Goal: Transaction & Acquisition: Obtain resource

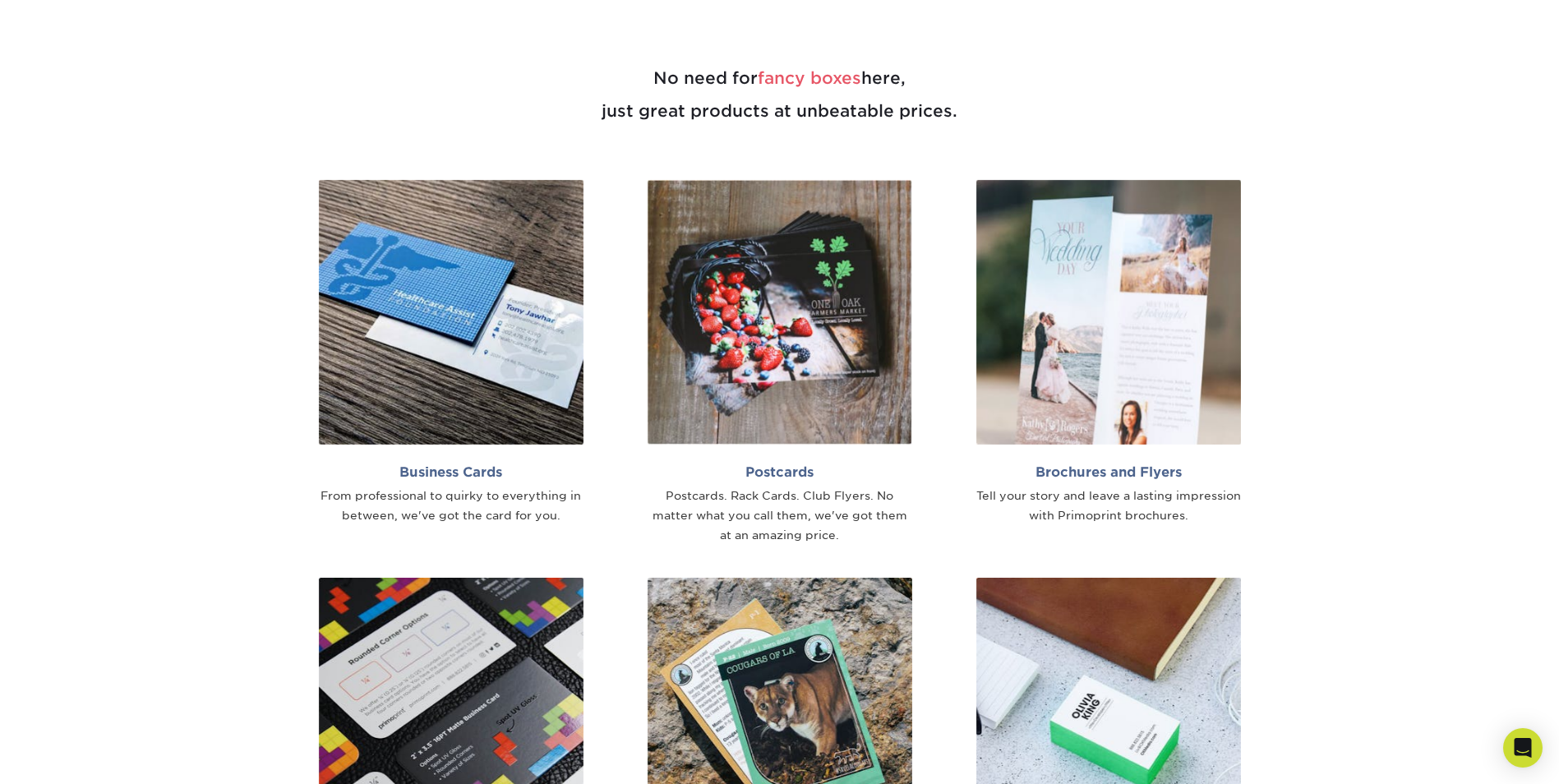
scroll to position [1052, 0]
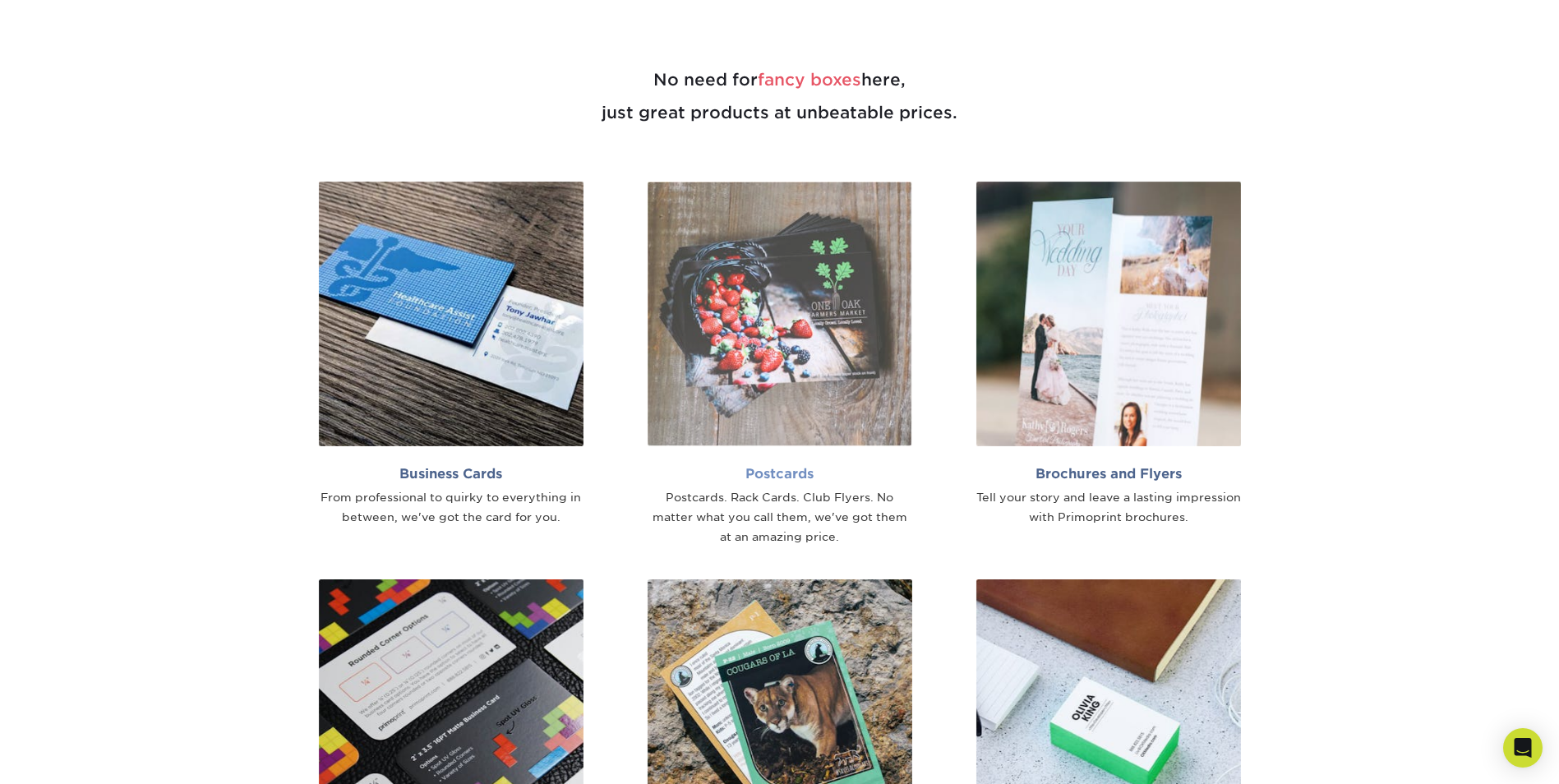
click at [783, 432] on img at bounding box center [780, 314] width 265 height 265
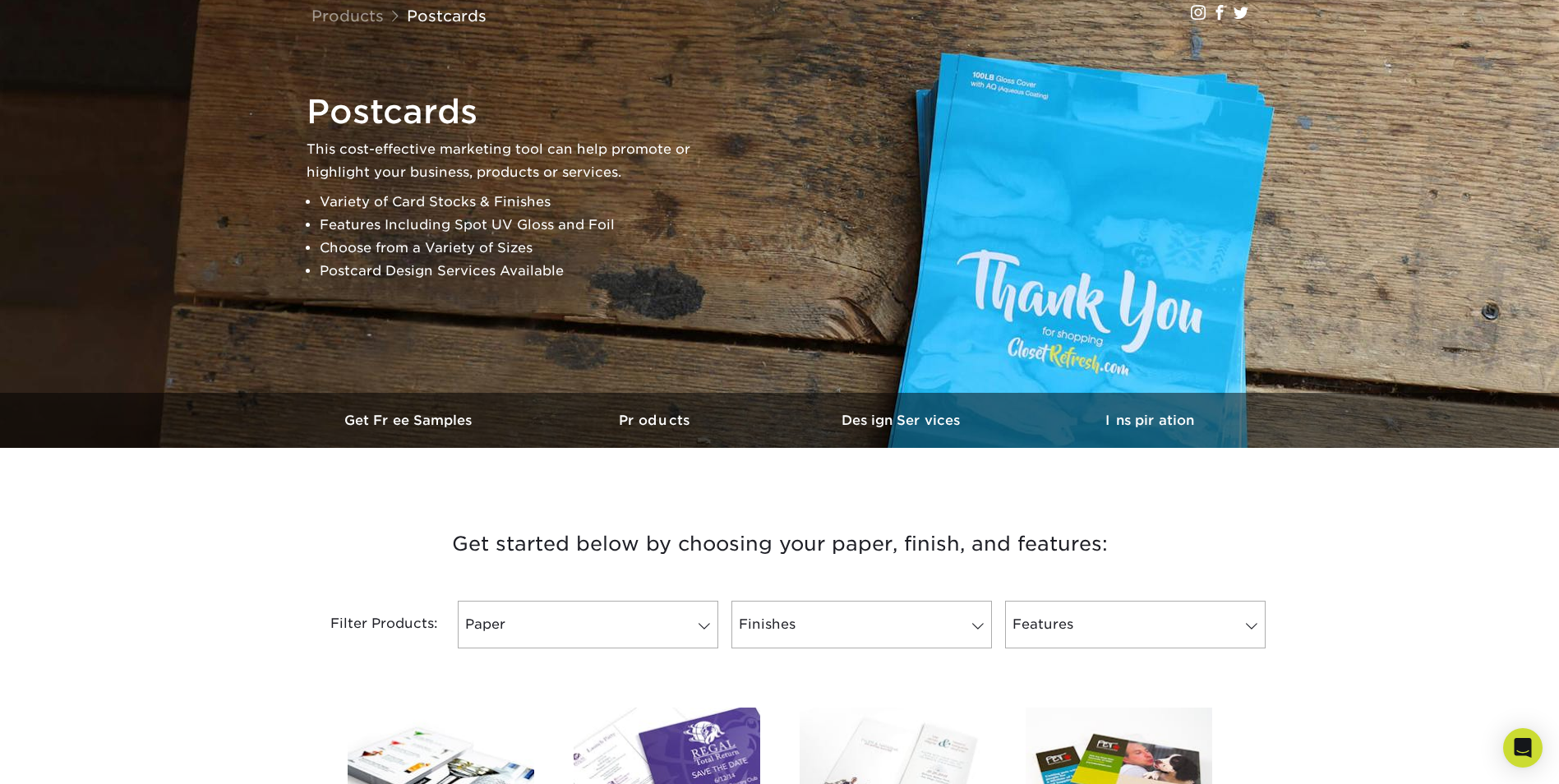
scroll to position [126, 0]
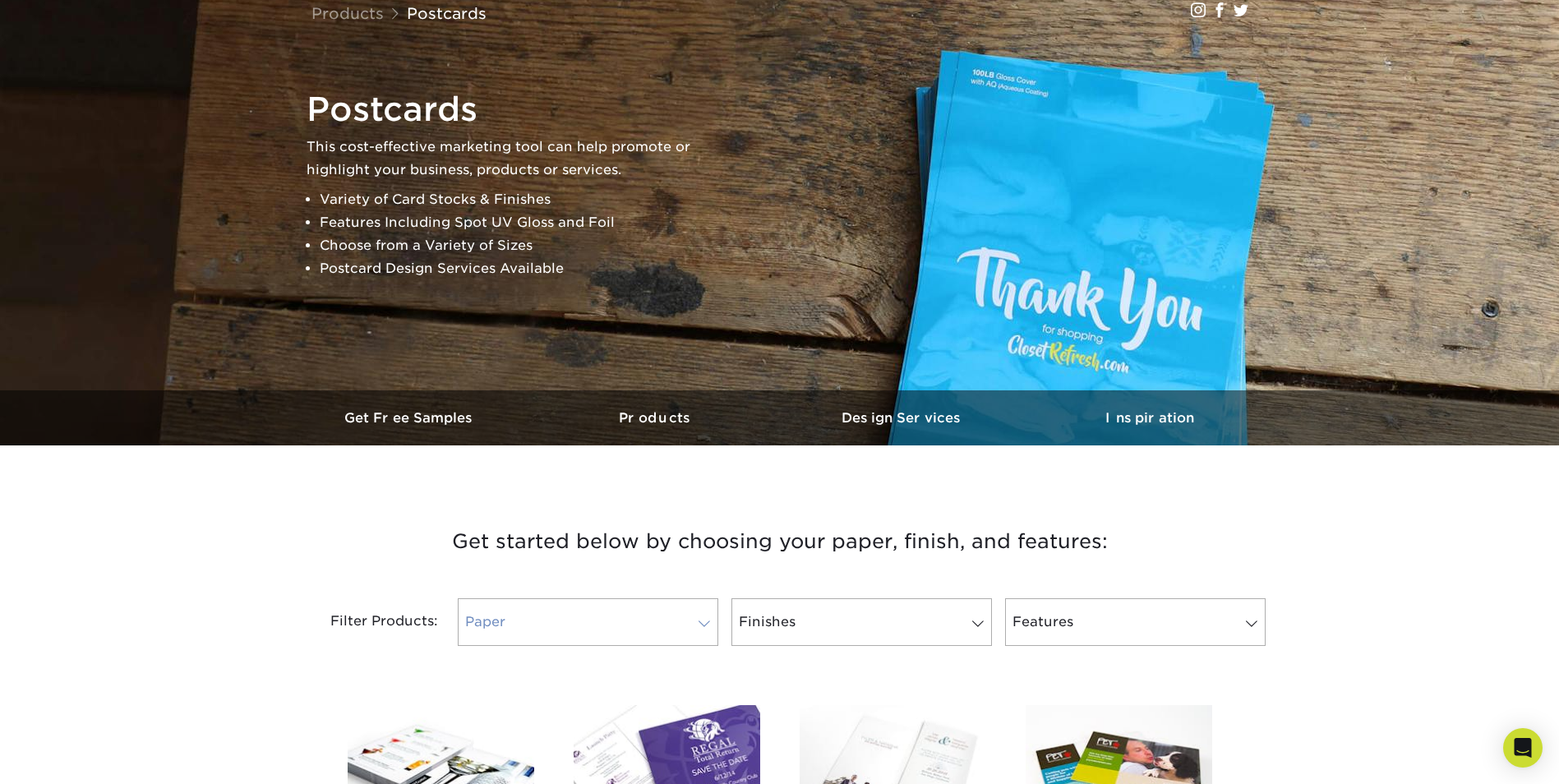
click at [684, 619] on link "Paper" at bounding box center [588, 622] width 260 height 48
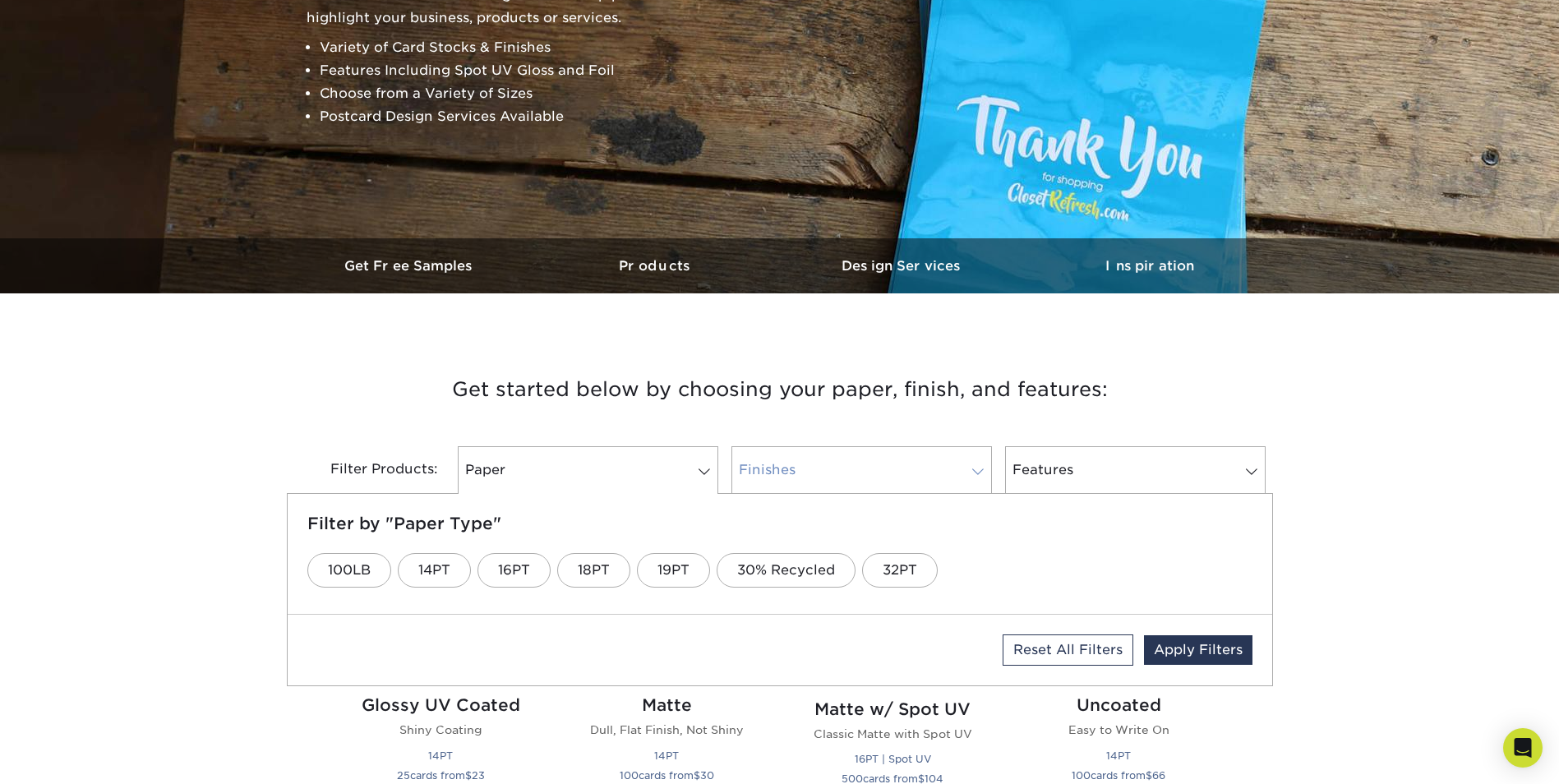
scroll to position [283, 0]
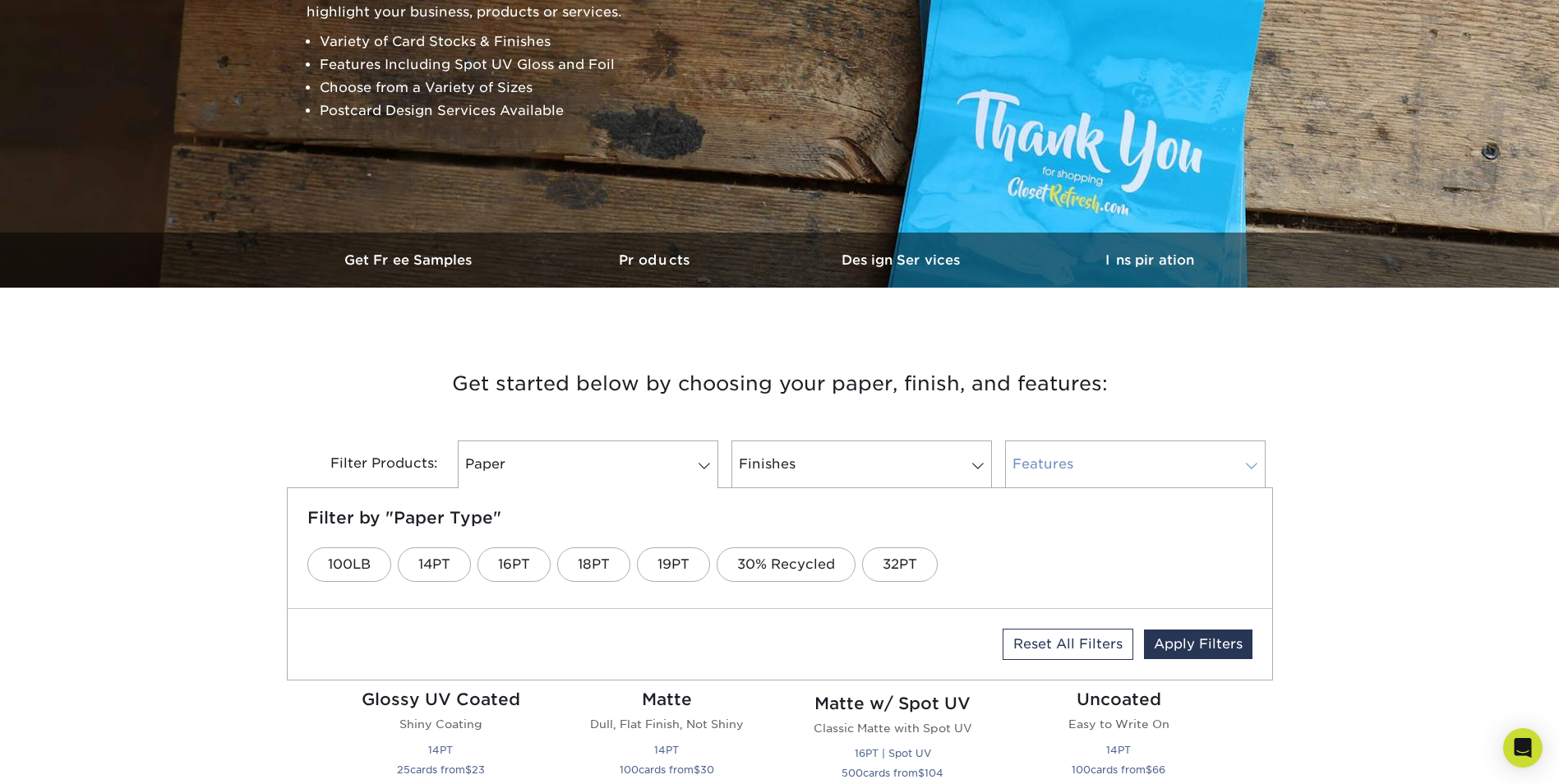
click at [1115, 454] on link "Features" at bounding box center [1136, 464] width 260 height 48
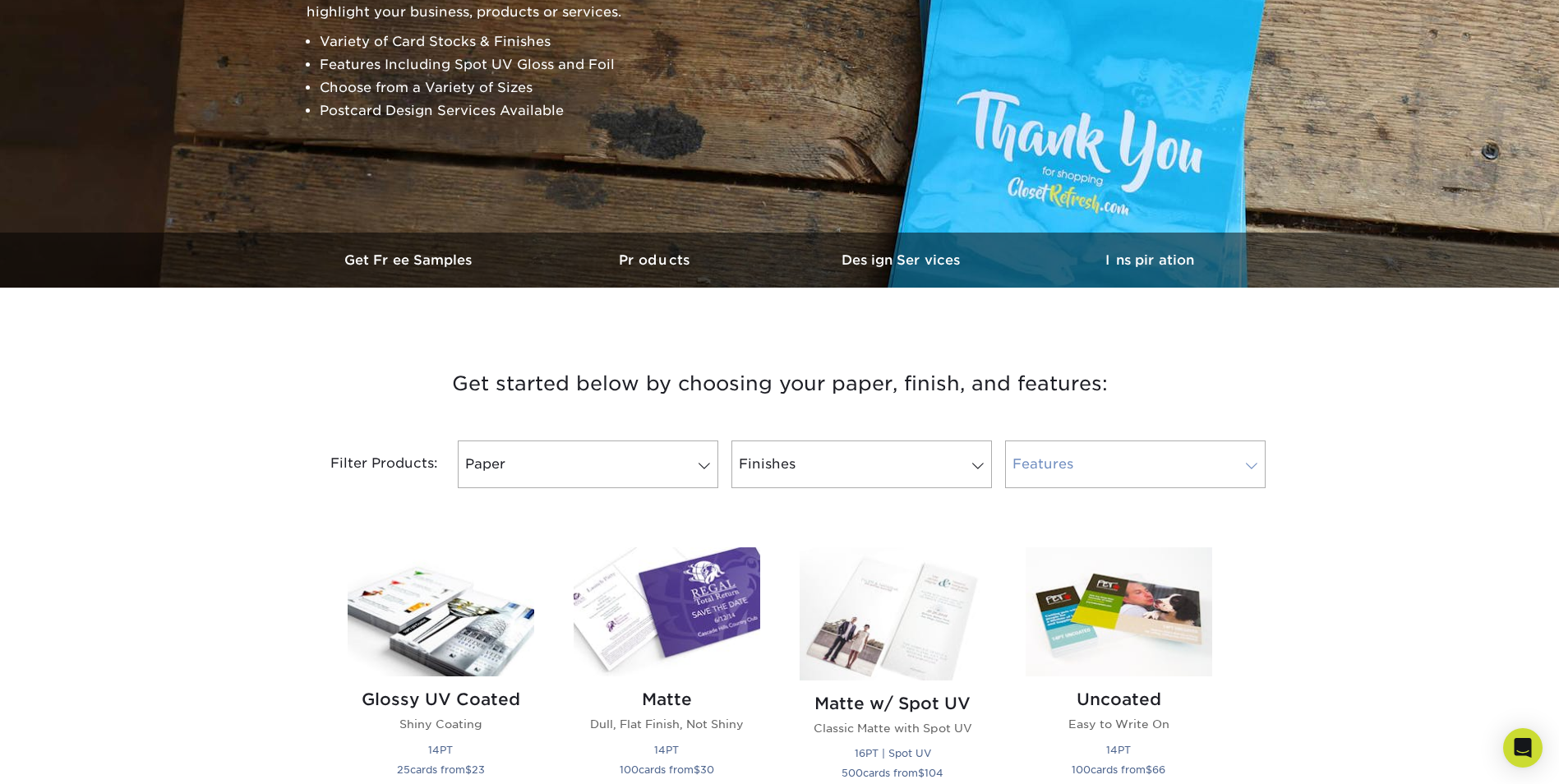
click at [1115, 454] on link "Features" at bounding box center [1136, 464] width 260 height 48
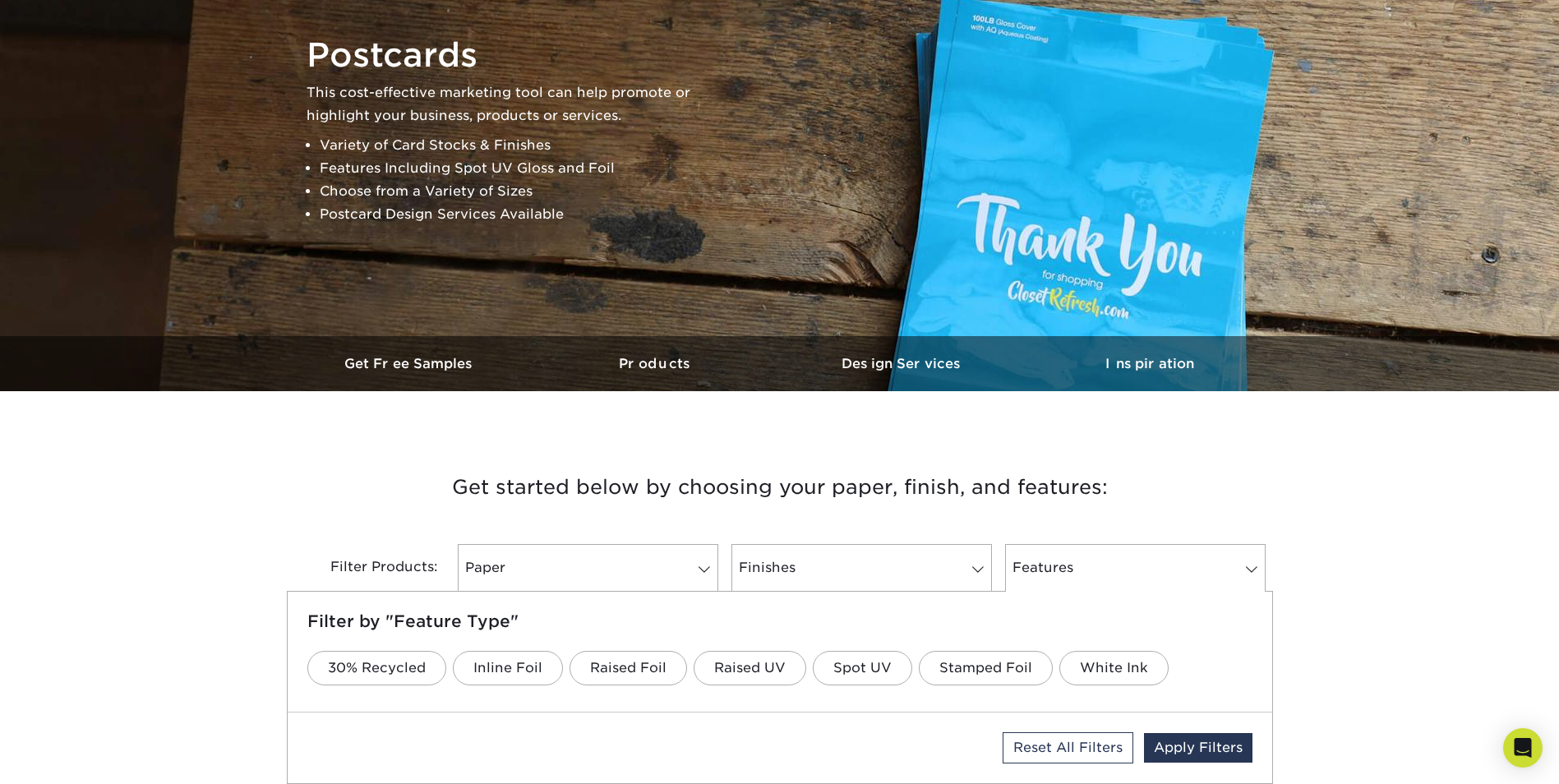
scroll to position [156, 0]
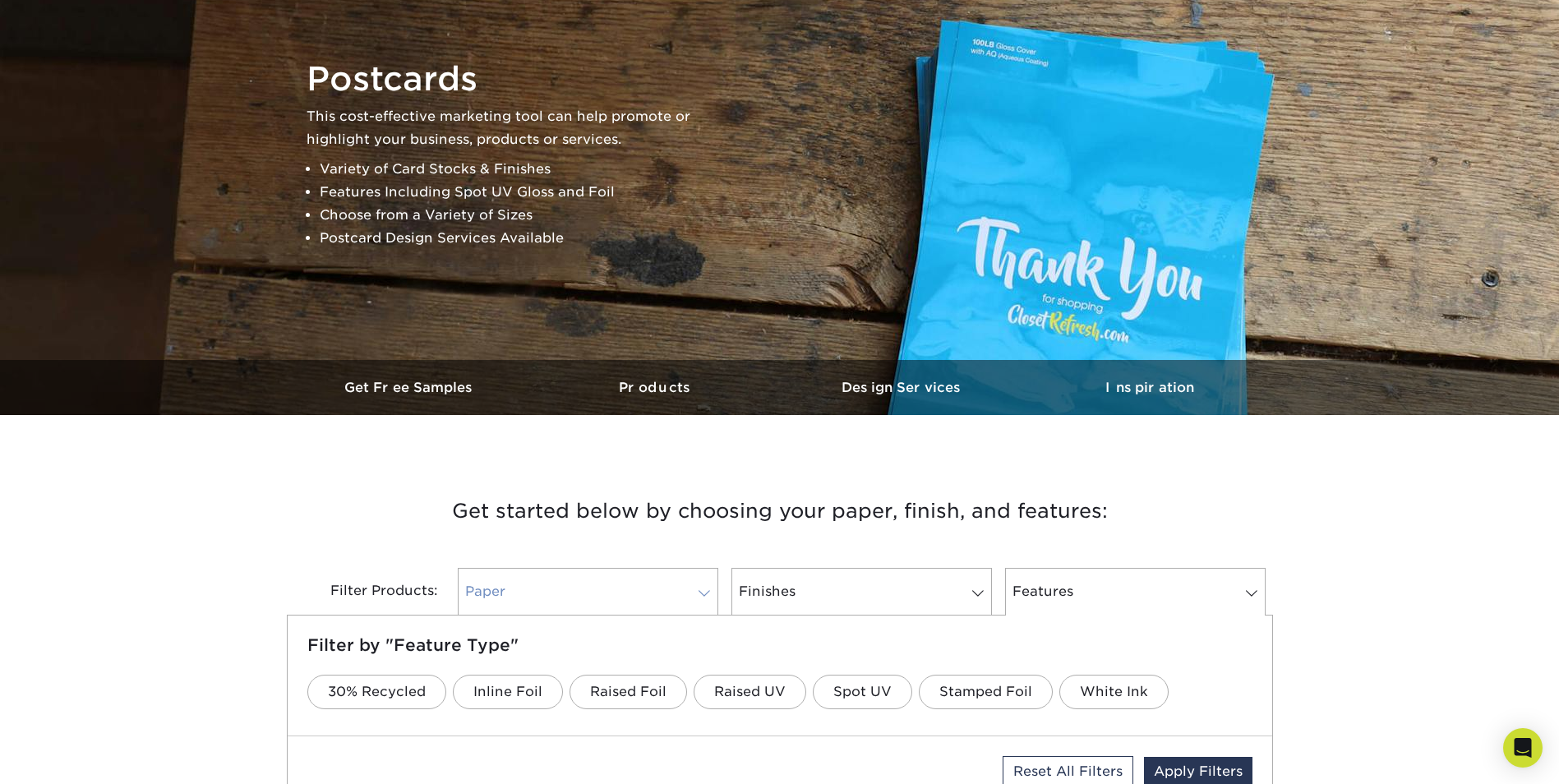
click at [626, 574] on link "Paper" at bounding box center [588, 592] width 260 height 48
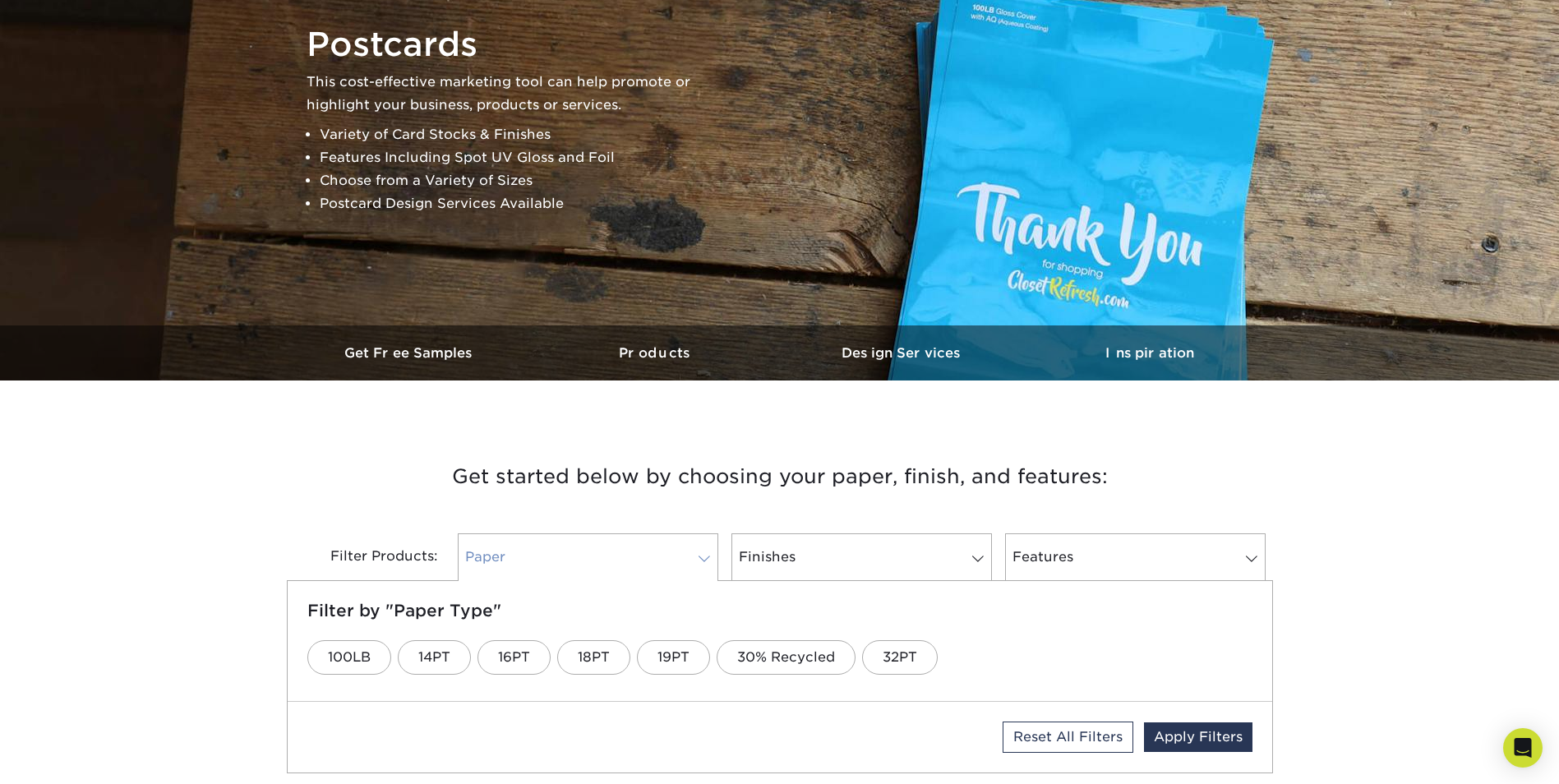
scroll to position [240, 0]
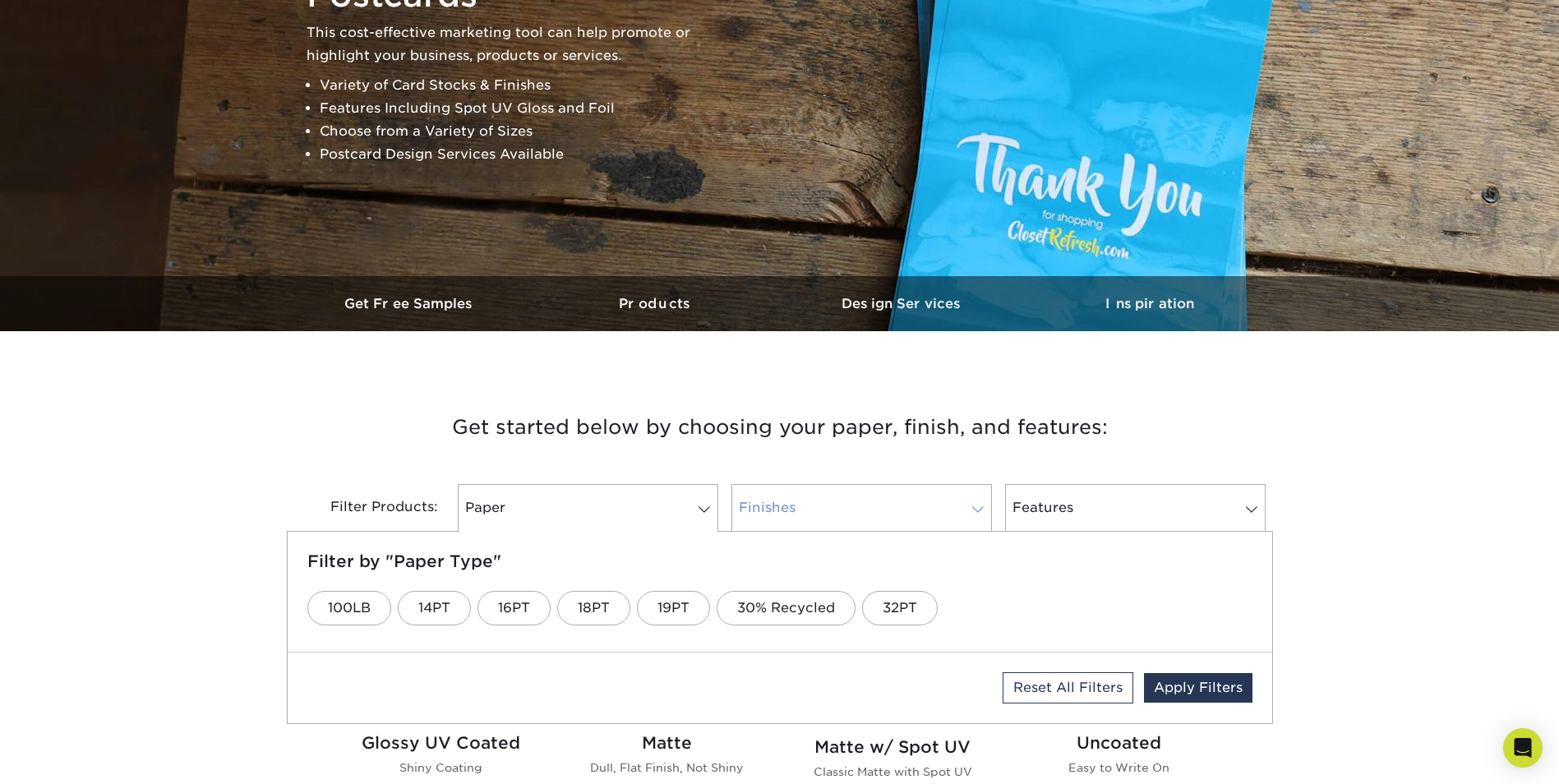
click at [856, 500] on link "Finishes" at bounding box center [862, 508] width 260 height 48
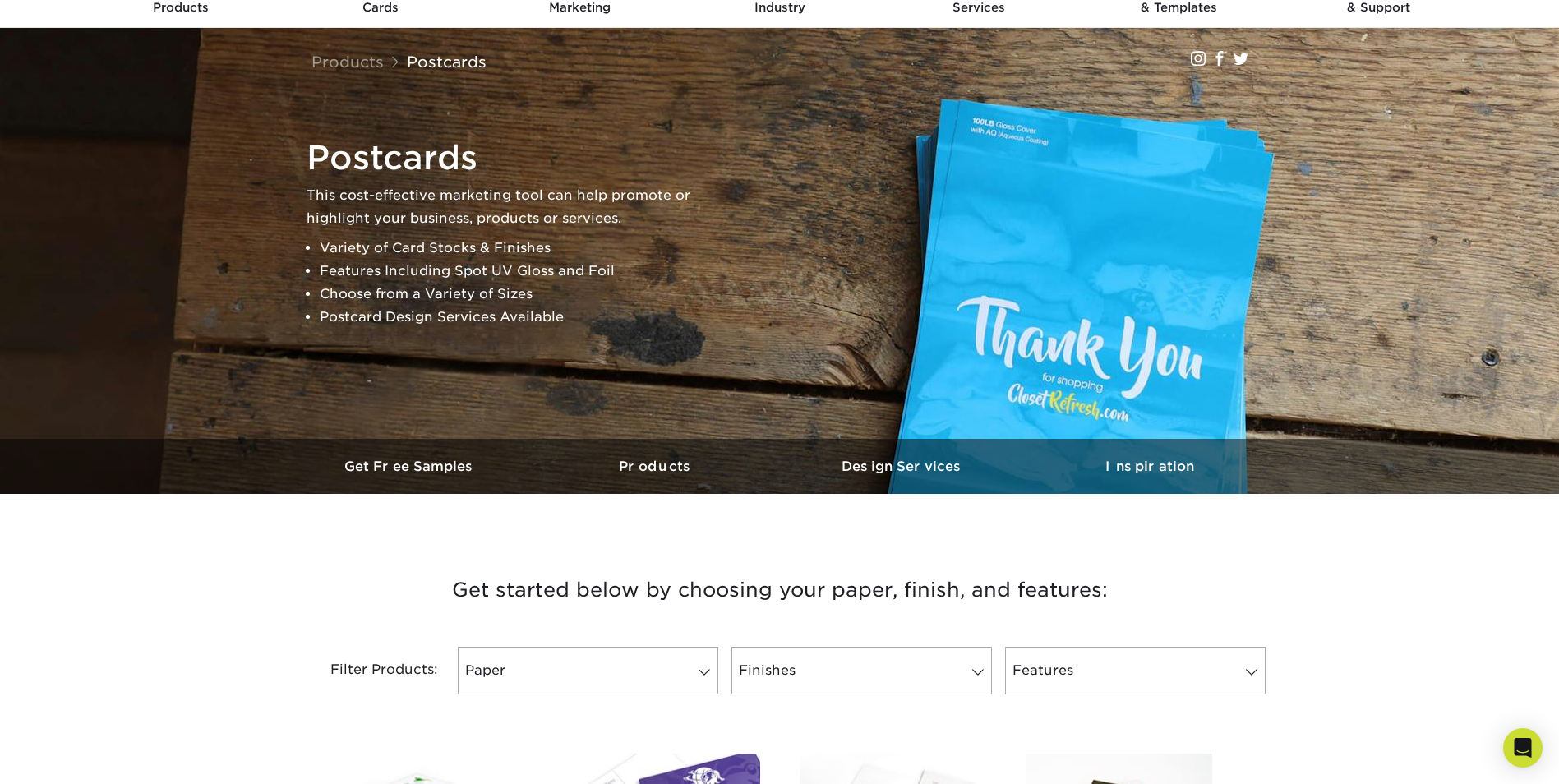
scroll to position [0, 0]
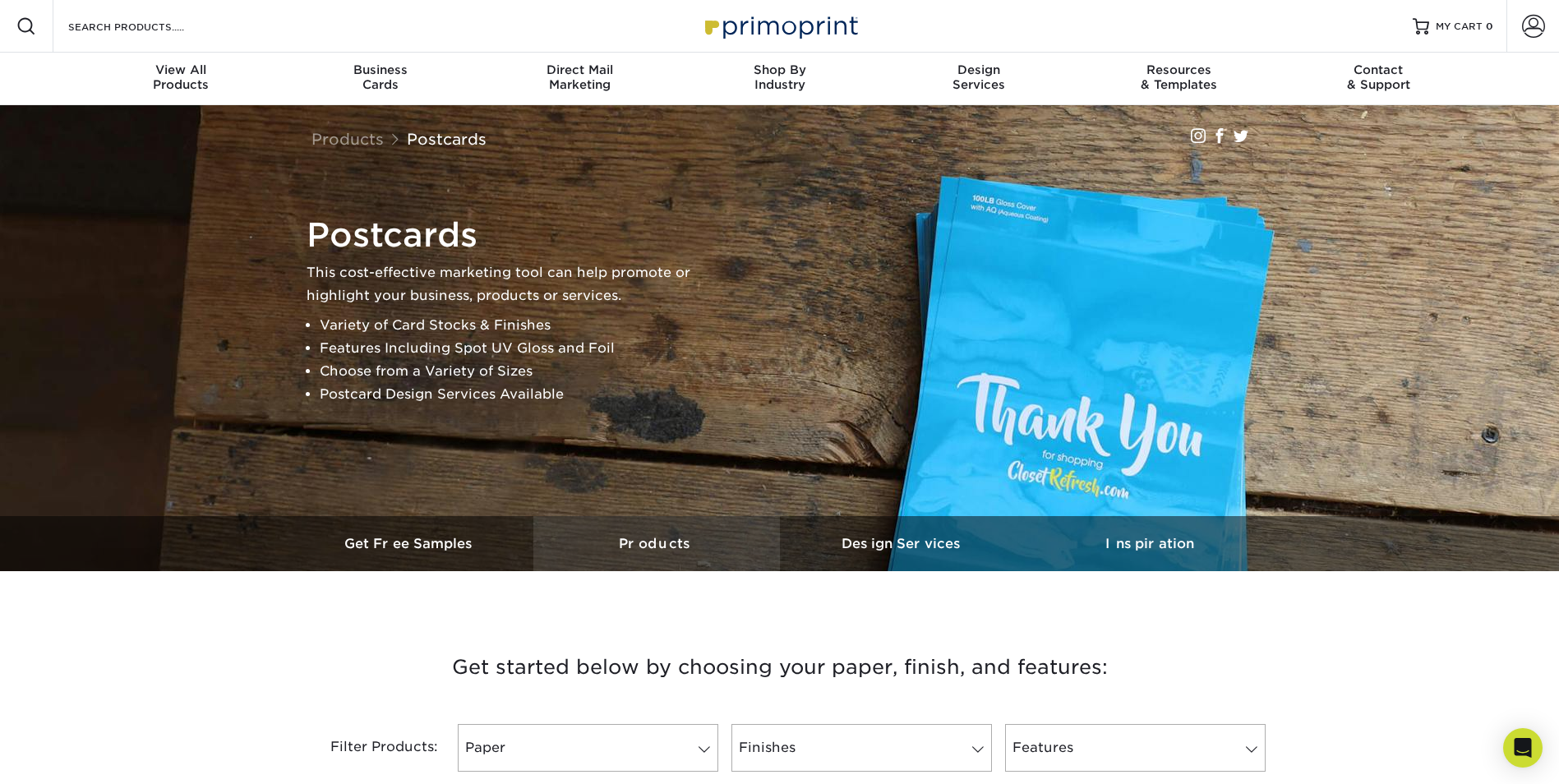
click at [662, 530] on link "Products" at bounding box center [657, 544] width 247 height 55
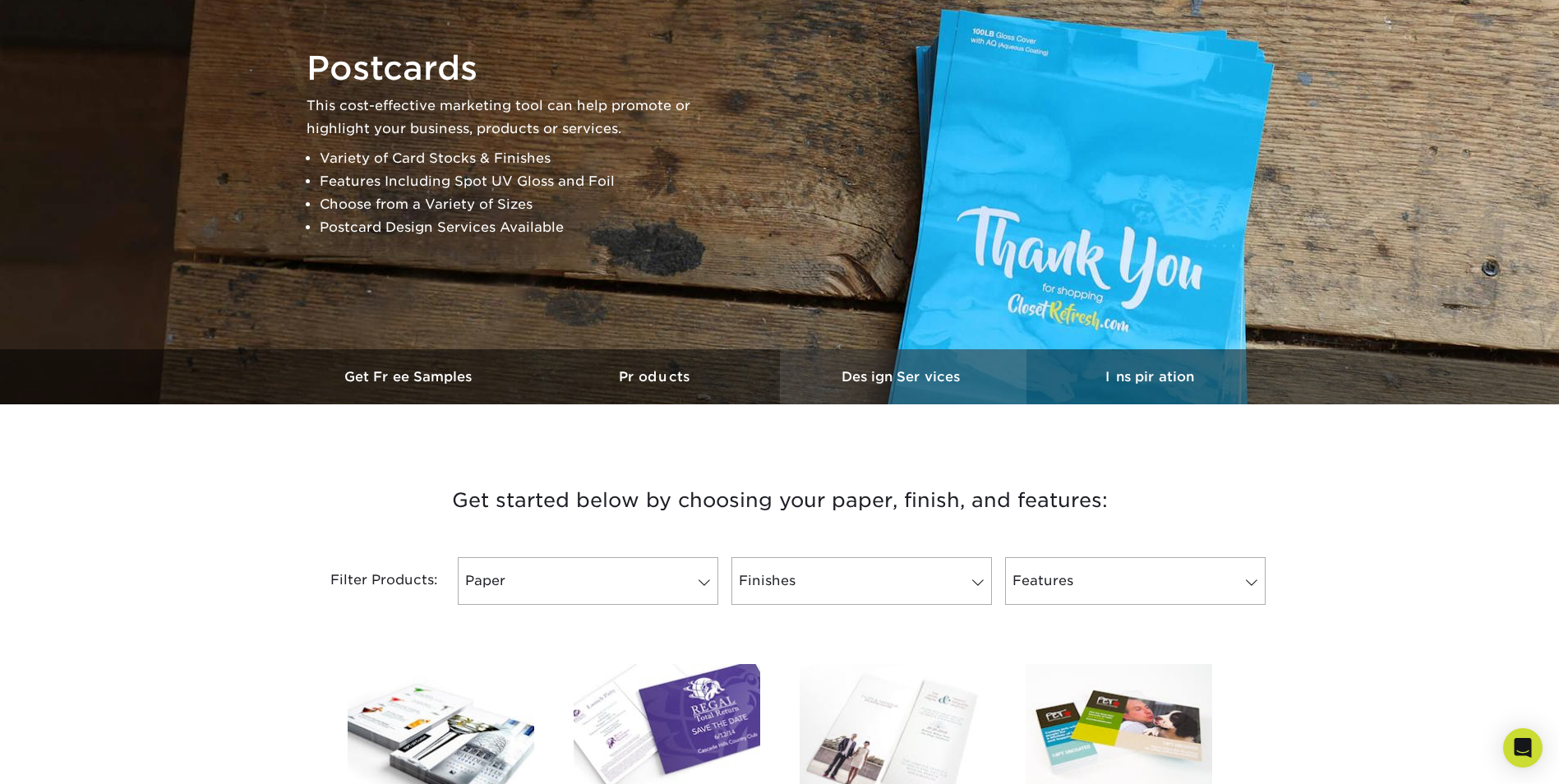
scroll to position [149, 0]
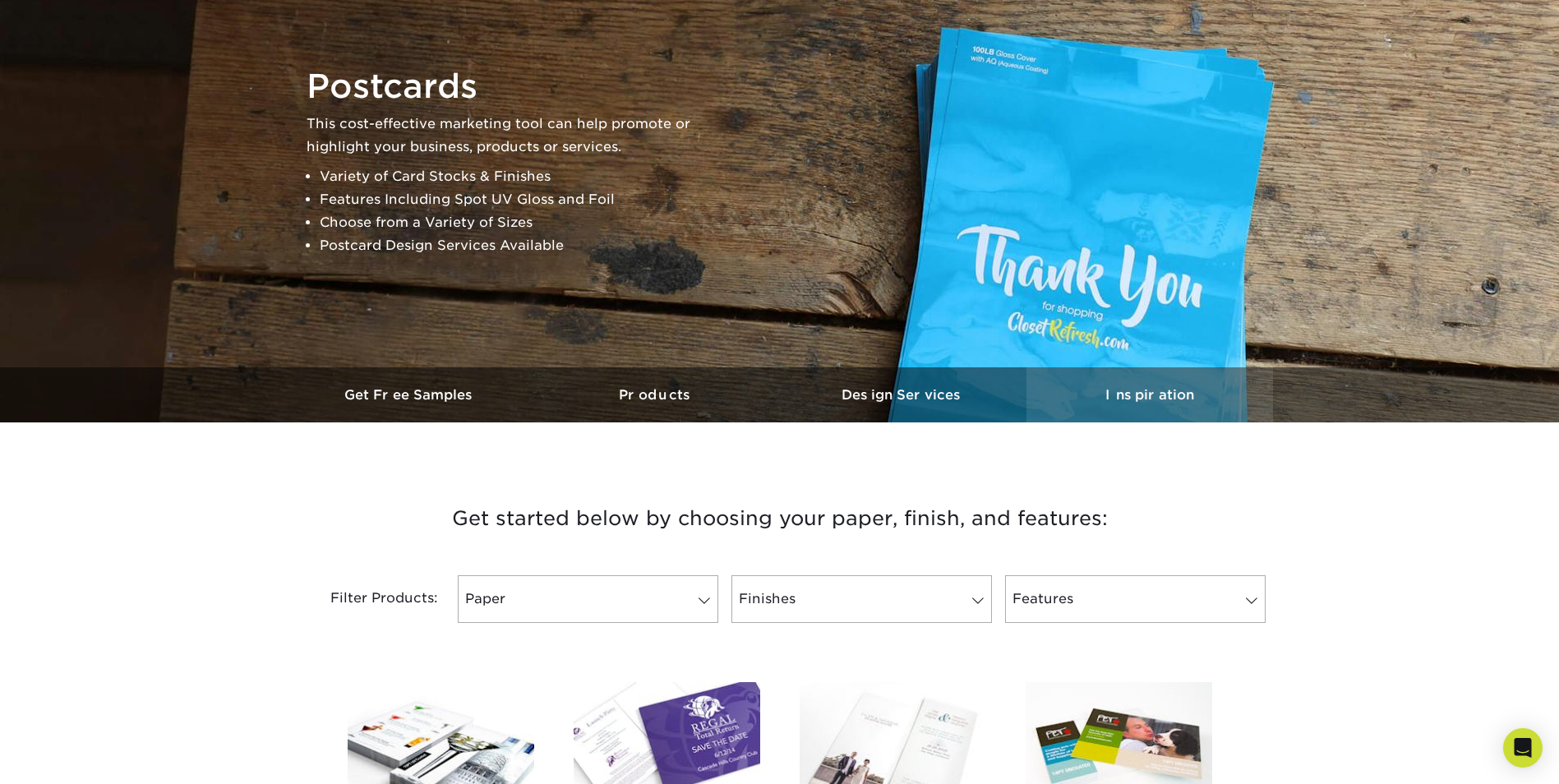
click at [1148, 392] on h3 "Inspiration" at bounding box center [1150, 394] width 247 height 16
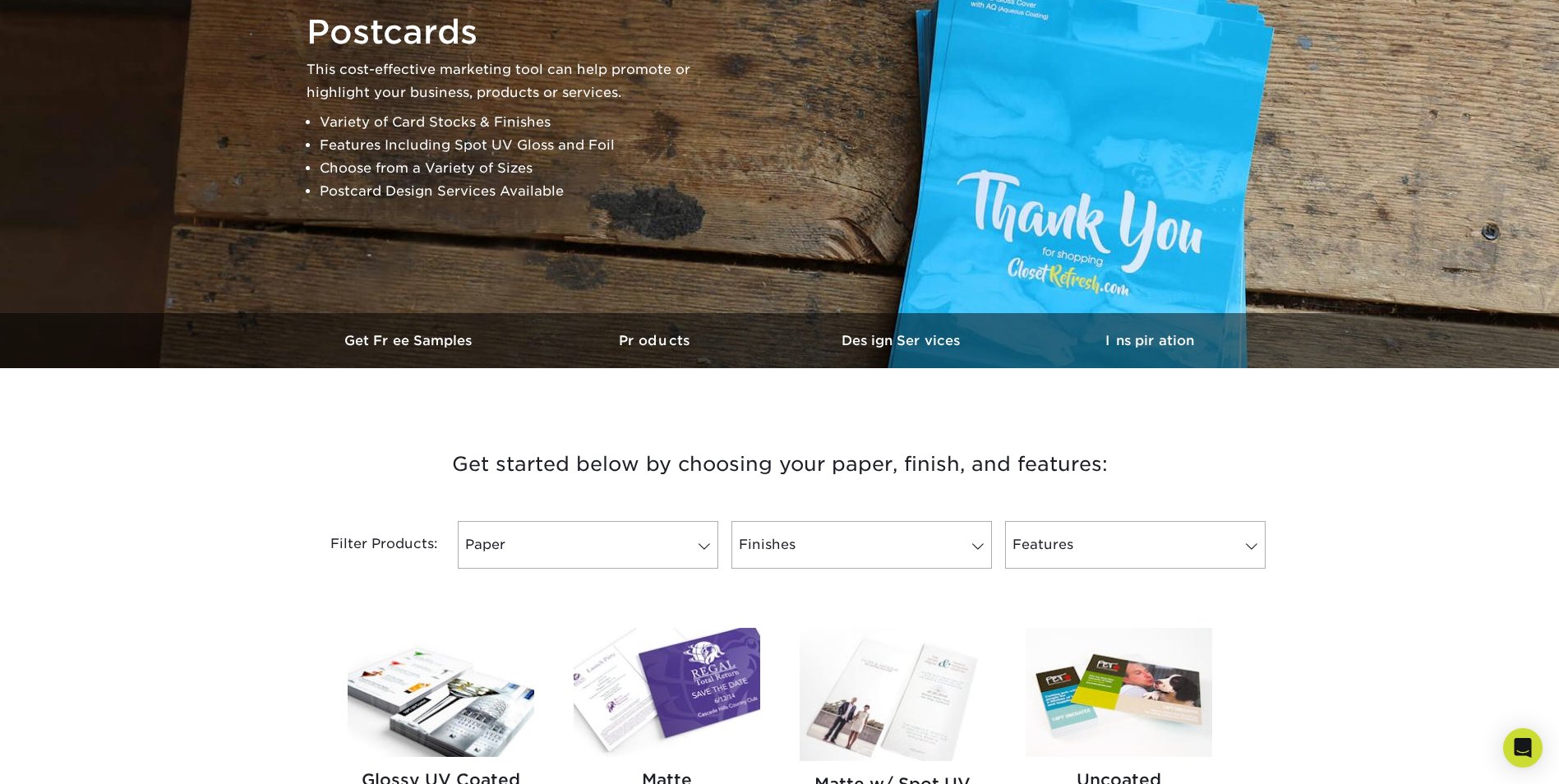
scroll to position [269, 0]
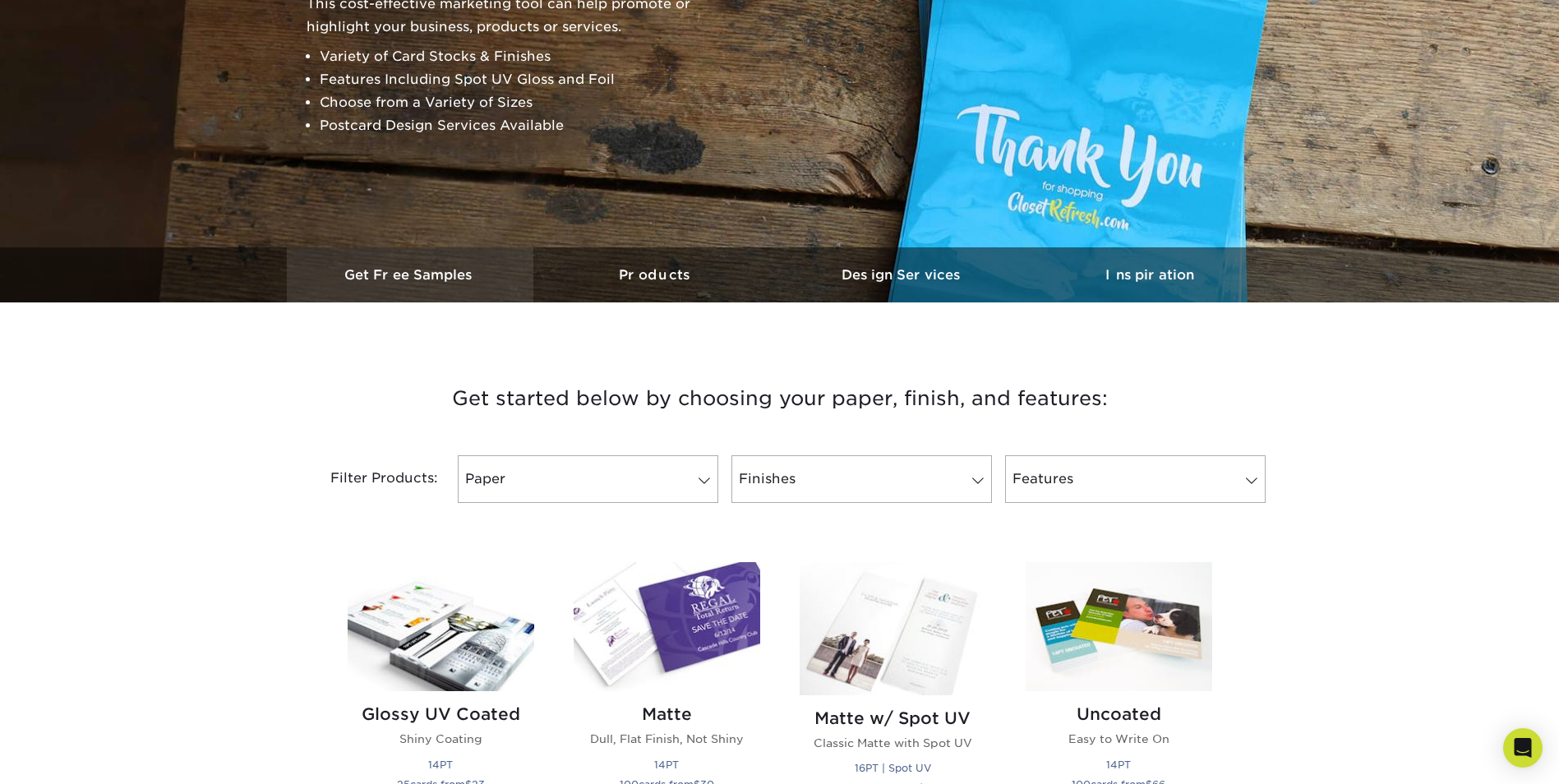
click at [421, 291] on link "Get Free Samples" at bounding box center [410, 275] width 247 height 55
